Goal: Information Seeking & Learning: Learn about a topic

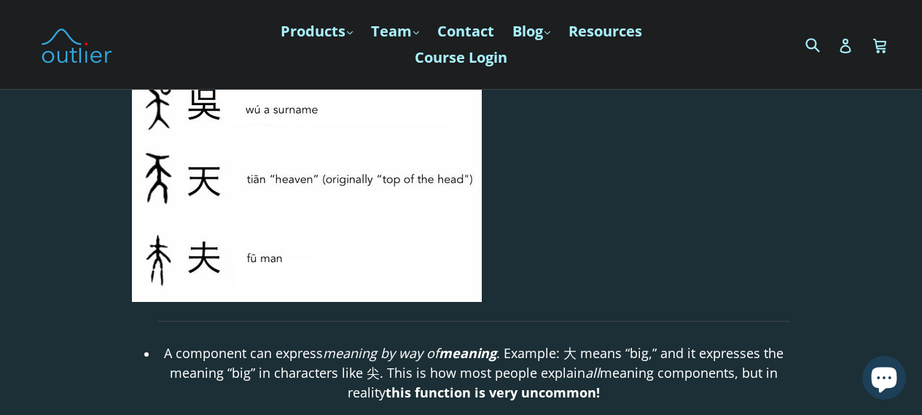
scroll to position [2187, 0]
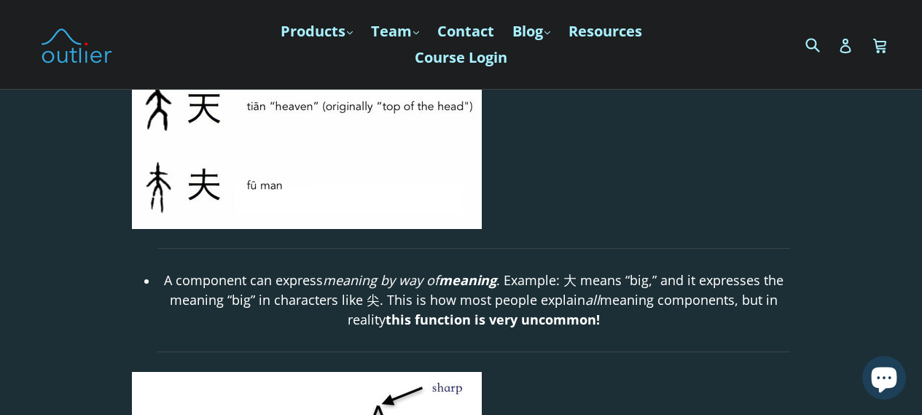
click at [372, 281] on p "A component can express meaning by way of meaning . Example: 大 means “big,” and…" at bounding box center [473, 299] width 633 height 59
click at [370, 281] on p "A component can express meaning by way of meaning . Example: 大 means “big,” and…" at bounding box center [473, 299] width 633 height 59
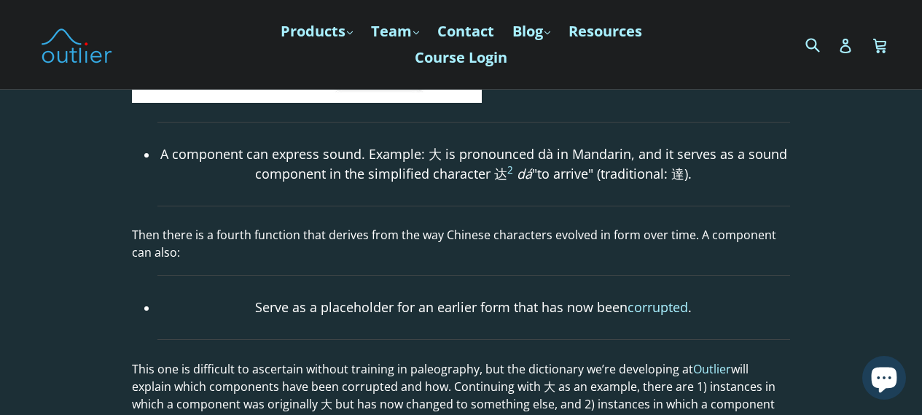
scroll to position [2624, 0]
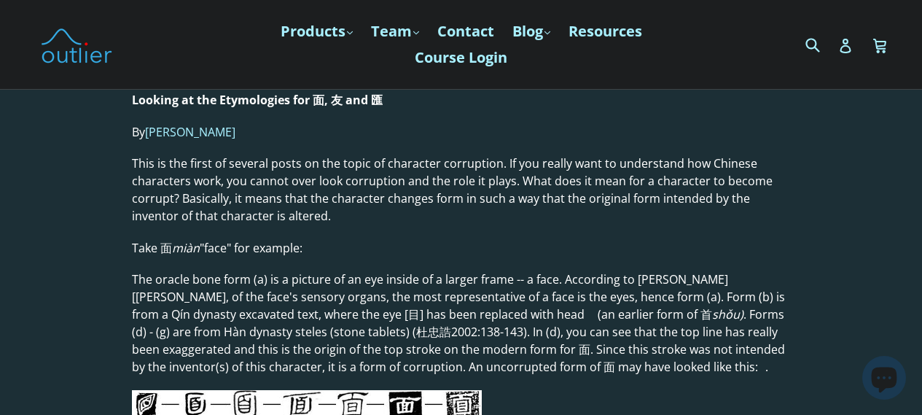
scroll to position [146, 0]
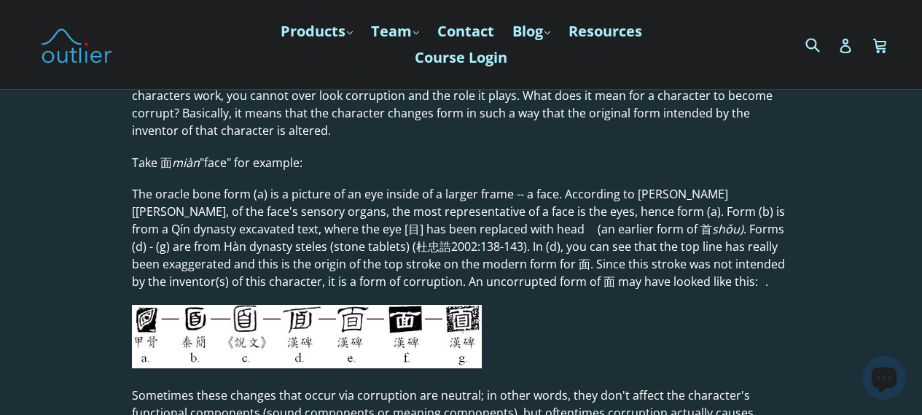
click at [158, 165] on p "Take 面 miàn "face" for example:" at bounding box center [461, 162] width 658 height 17
click at [165, 159] on p "Take 面 miàn "face" for example:" at bounding box center [461, 162] width 658 height 17
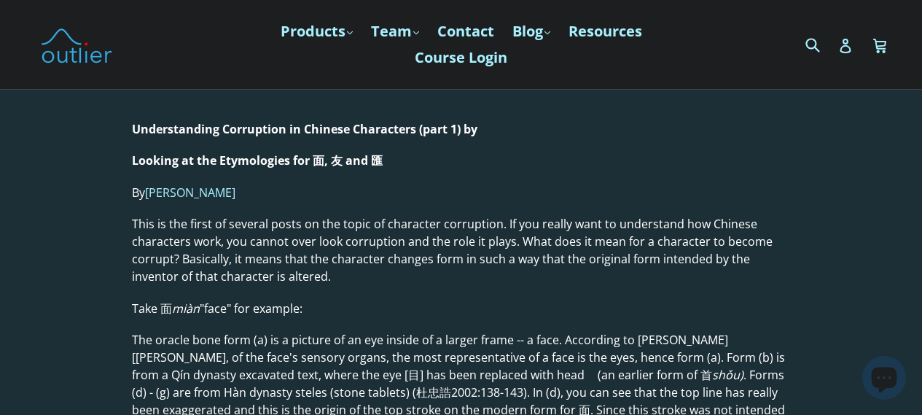
scroll to position [73, 0]
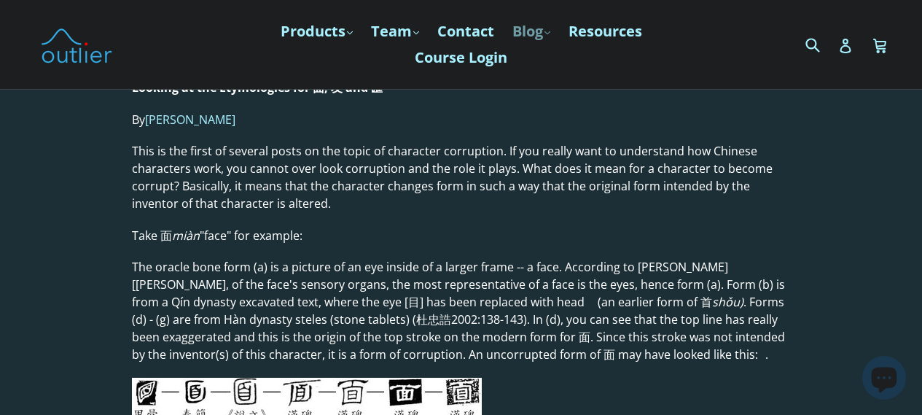
click at [538, 38] on link "Blog .cls-1{fill:#231f20} expand" at bounding box center [531, 31] width 52 height 26
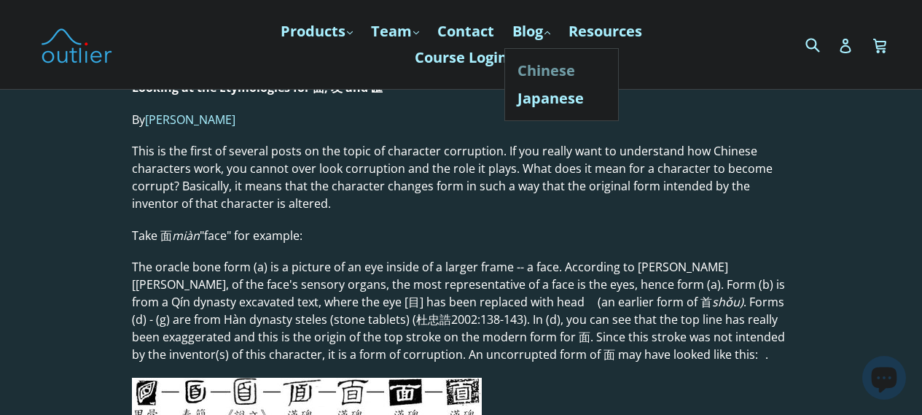
click at [558, 66] on link "Chinese" at bounding box center [562, 71] width 88 height 28
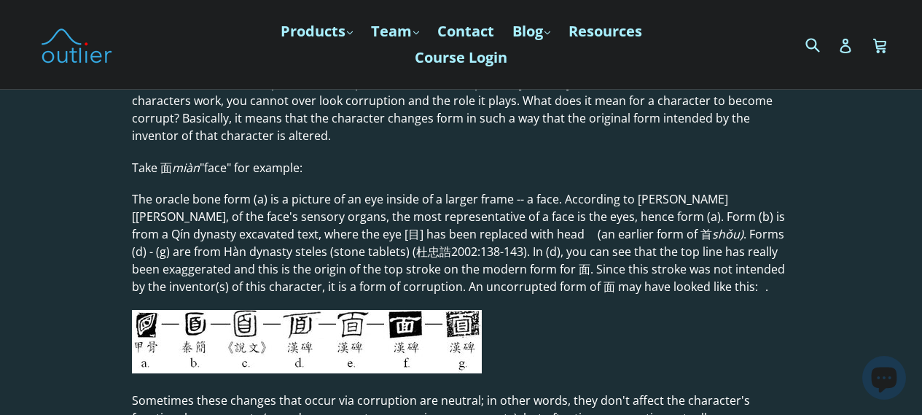
scroll to position [219, 0]
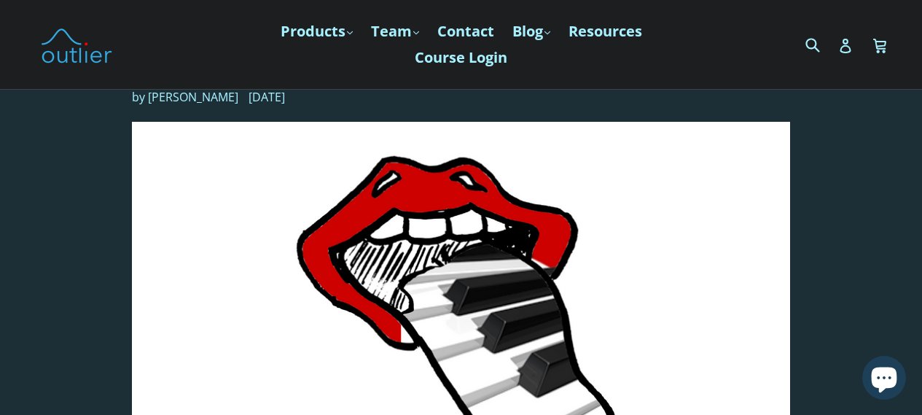
scroll to position [5117, 0]
